Goal: Transaction & Acquisition: Purchase product/service

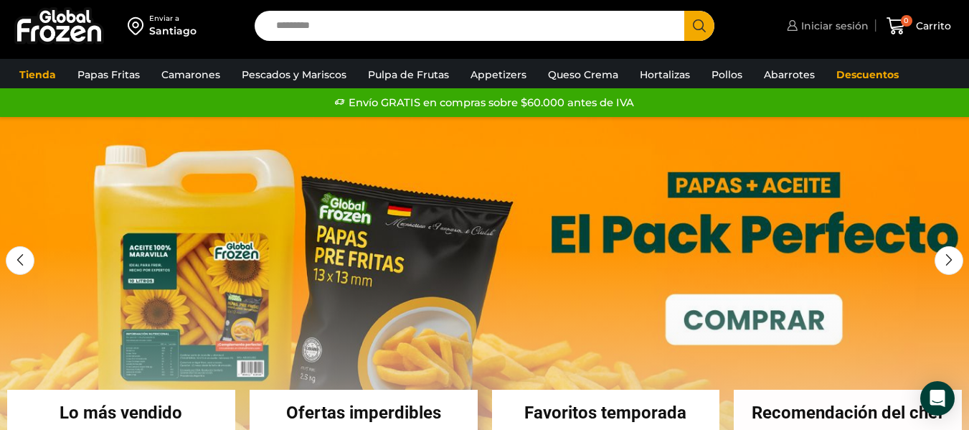
click at [854, 23] on span "Iniciar sesión" at bounding box center [833, 26] width 71 height 14
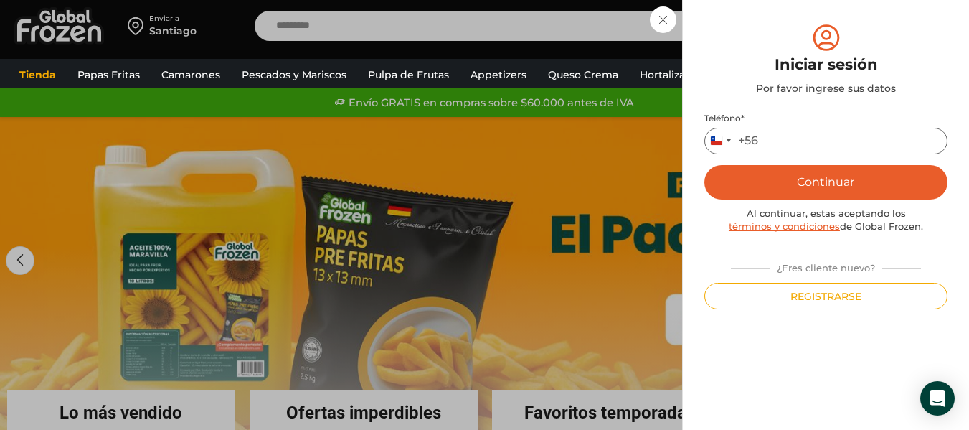
drag, startPoint x: 793, startPoint y: 143, endPoint x: 798, endPoint y: 148, distance: 7.6
click at [793, 143] on input "Teléfono *" at bounding box center [825, 141] width 243 height 27
type input "*********"
click at [849, 185] on button "Continuar" at bounding box center [825, 182] width 243 height 34
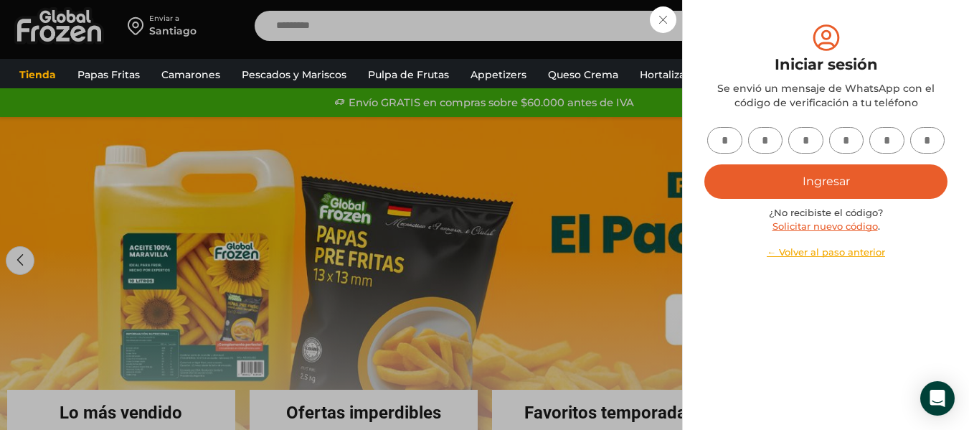
click at [724, 138] on input "text" at bounding box center [724, 140] width 35 height 27
type input "*"
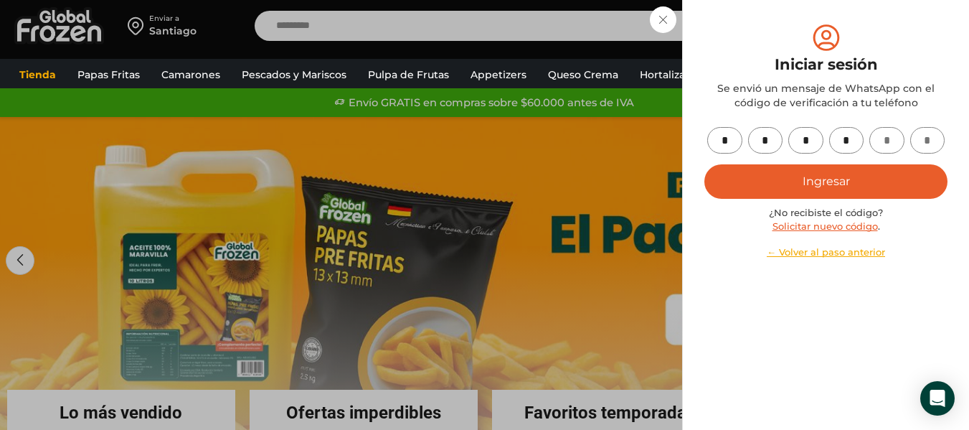
type input "*"
click at [734, 190] on button "Ingresar" at bounding box center [825, 181] width 243 height 34
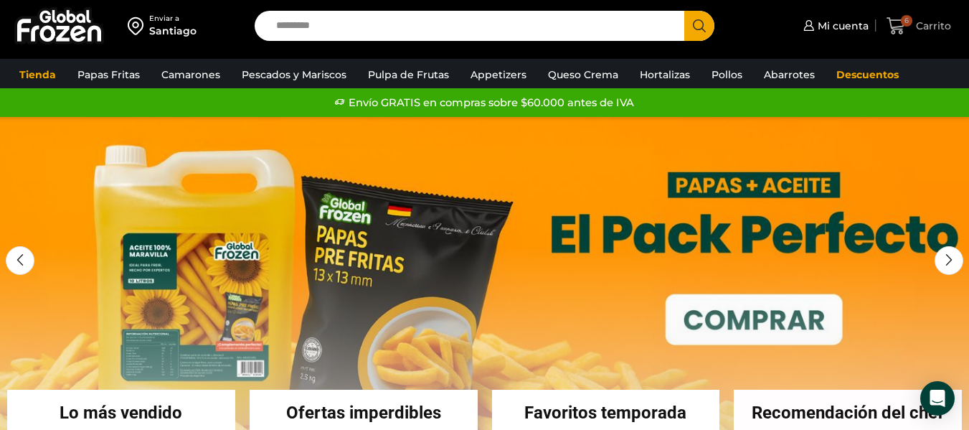
drag, startPoint x: 905, startPoint y: 27, endPoint x: 898, endPoint y: 27, distance: 7.2
click at [905, 27] on icon at bounding box center [896, 25] width 19 height 19
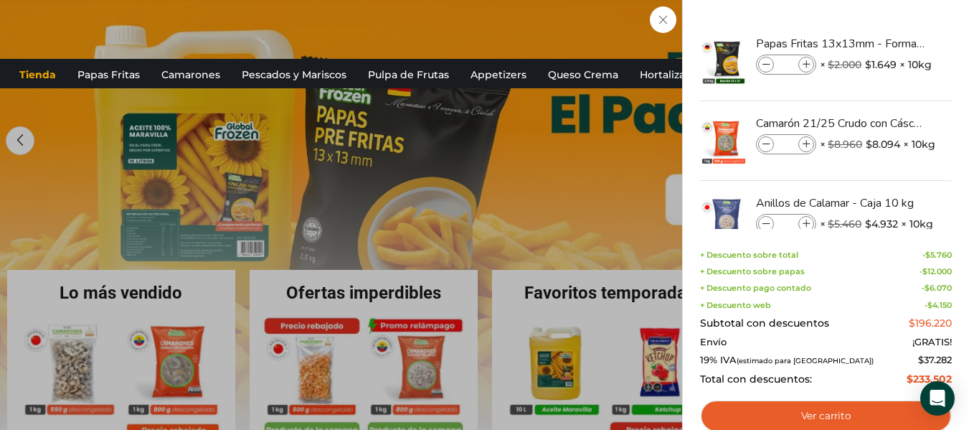
scroll to position [143, 0]
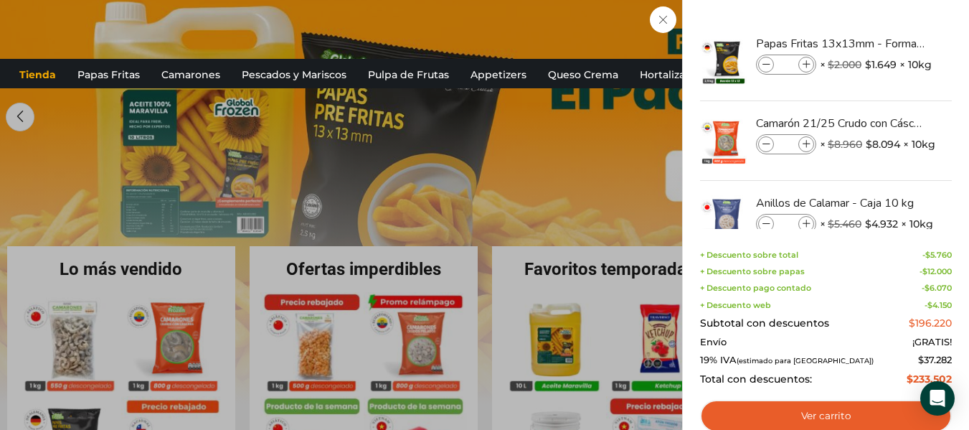
click at [808, 410] on link "Ver carrito" at bounding box center [826, 416] width 252 height 33
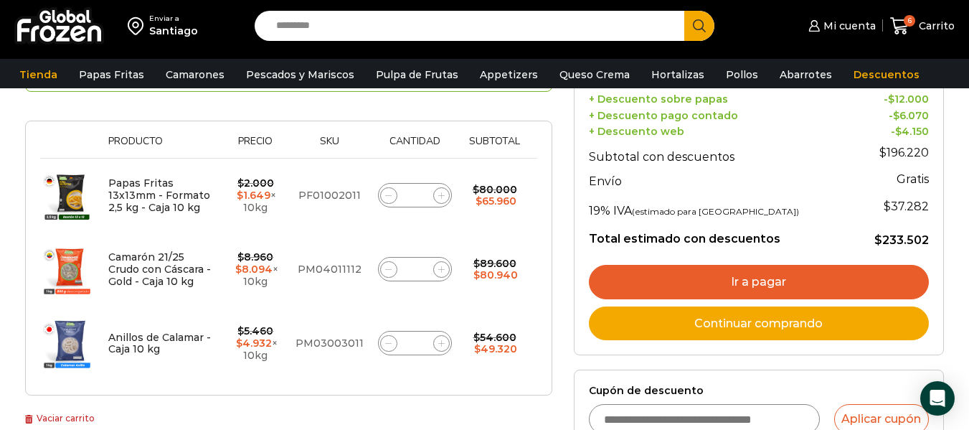
scroll to position [263, 0]
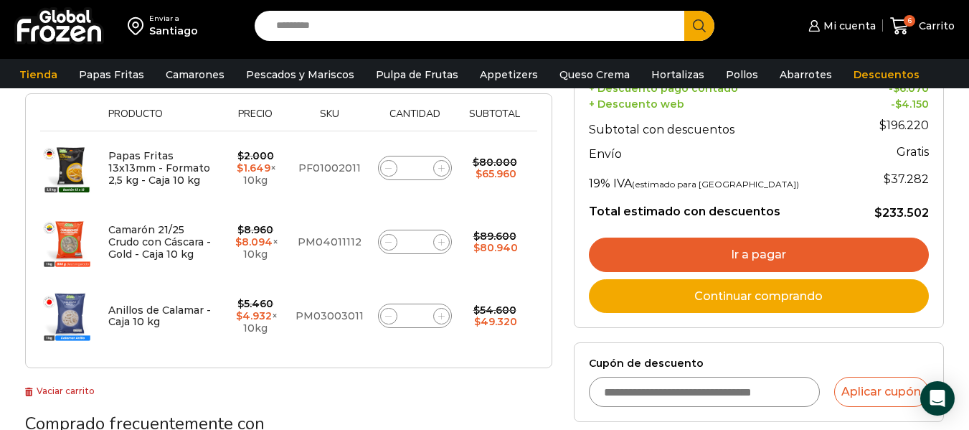
click at [760, 260] on link "Ir a pagar" at bounding box center [759, 254] width 340 height 34
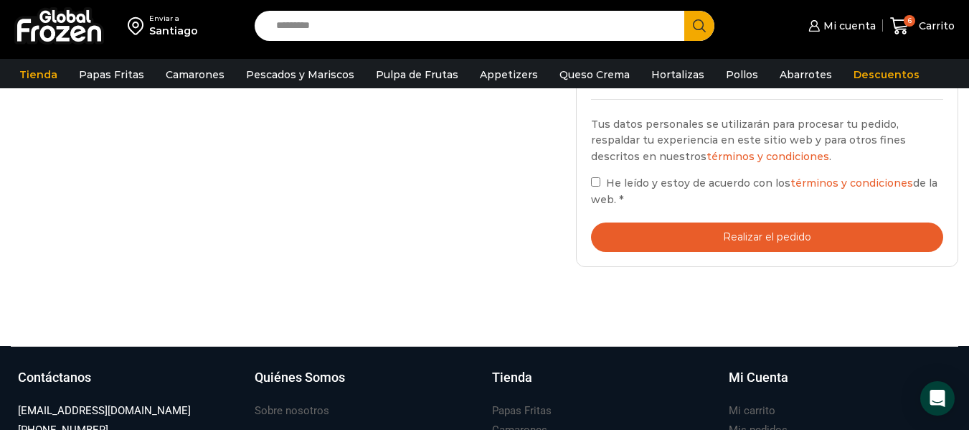
scroll to position [669, 0]
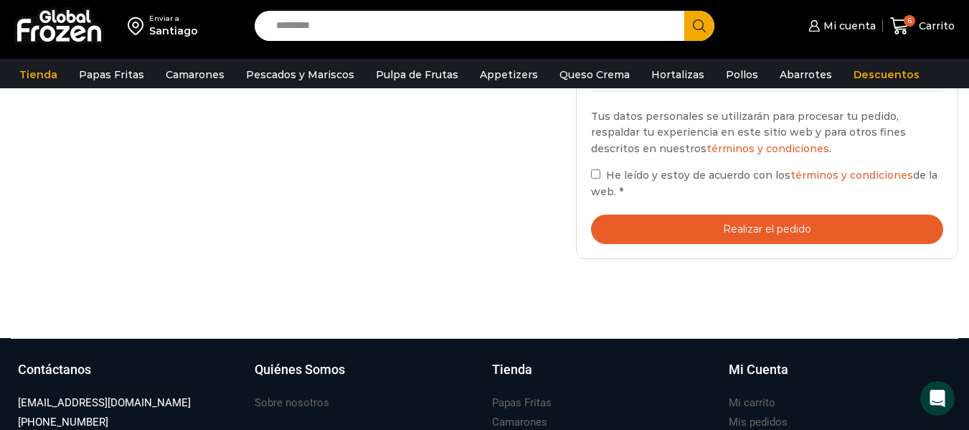
click at [695, 229] on button "Realizar el pedido" at bounding box center [767, 228] width 352 height 29
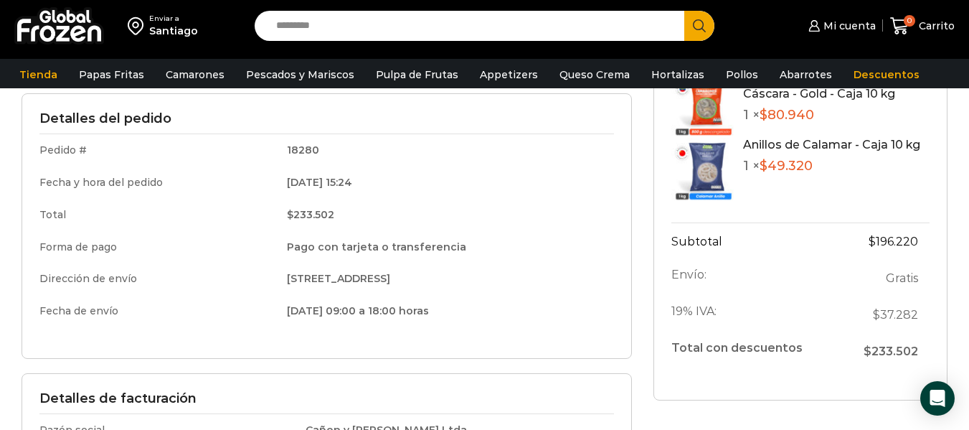
scroll to position [215, 0]
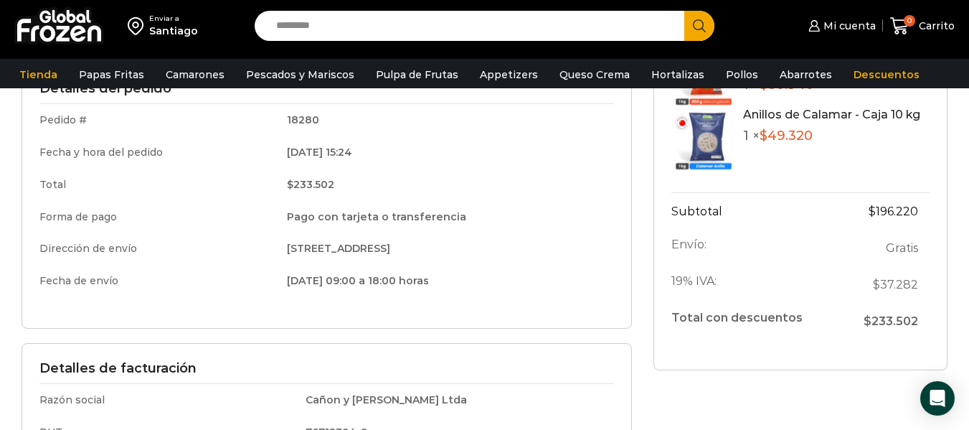
click at [152, 245] on td "Dirección de envío" at bounding box center [157, 248] width 237 height 32
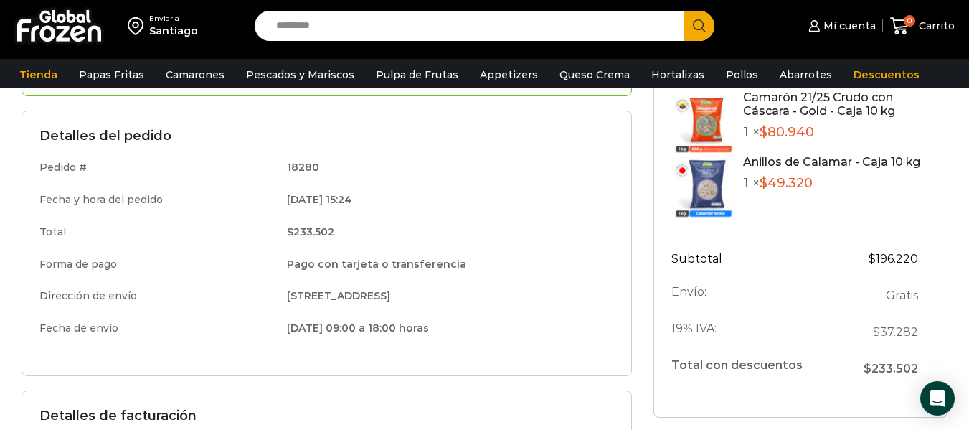
scroll to position [167, 0]
